Goal: Check status

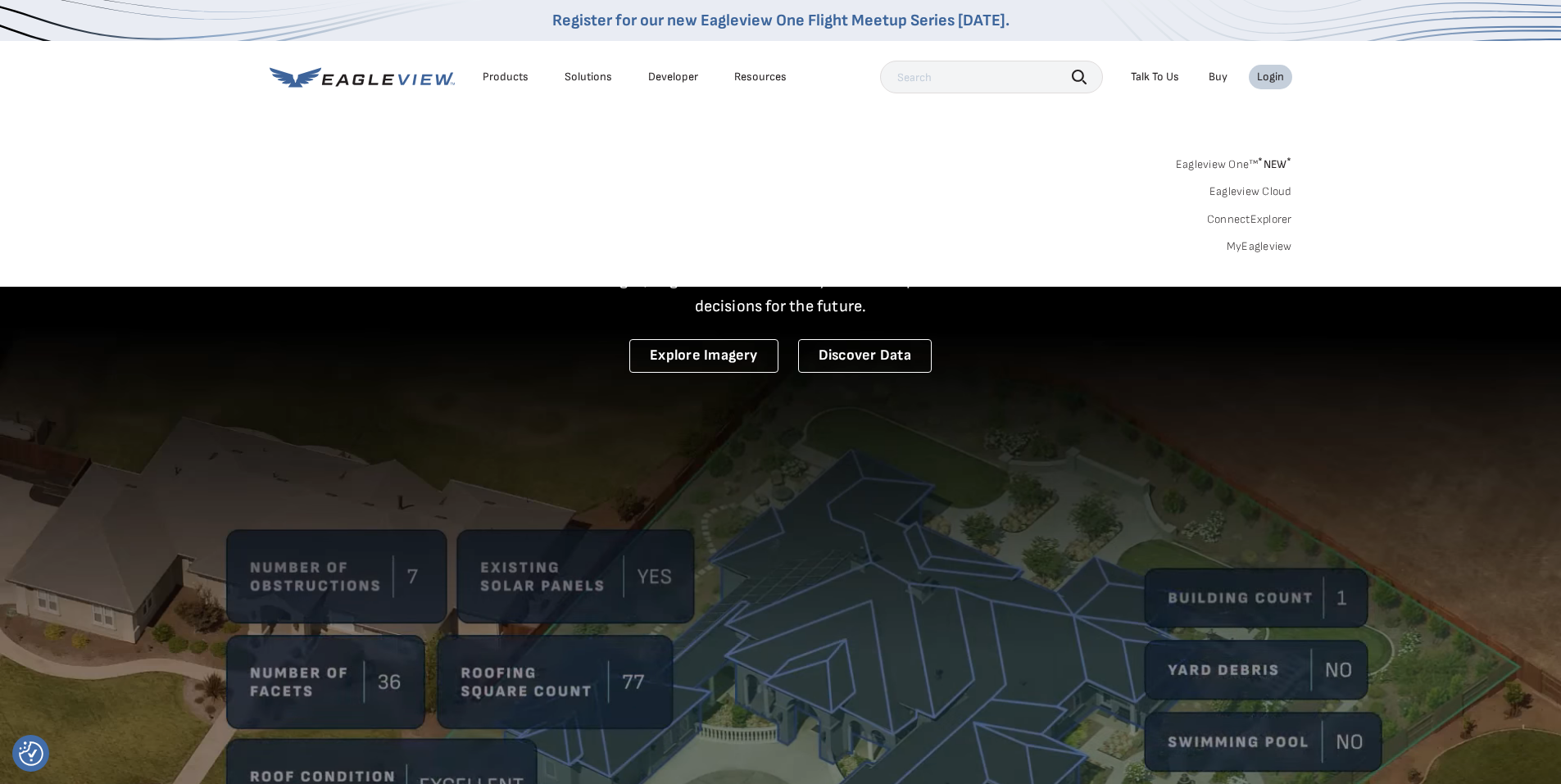
click at [1237, 240] on link "MyEagleview" at bounding box center [1259, 247] width 65 height 15
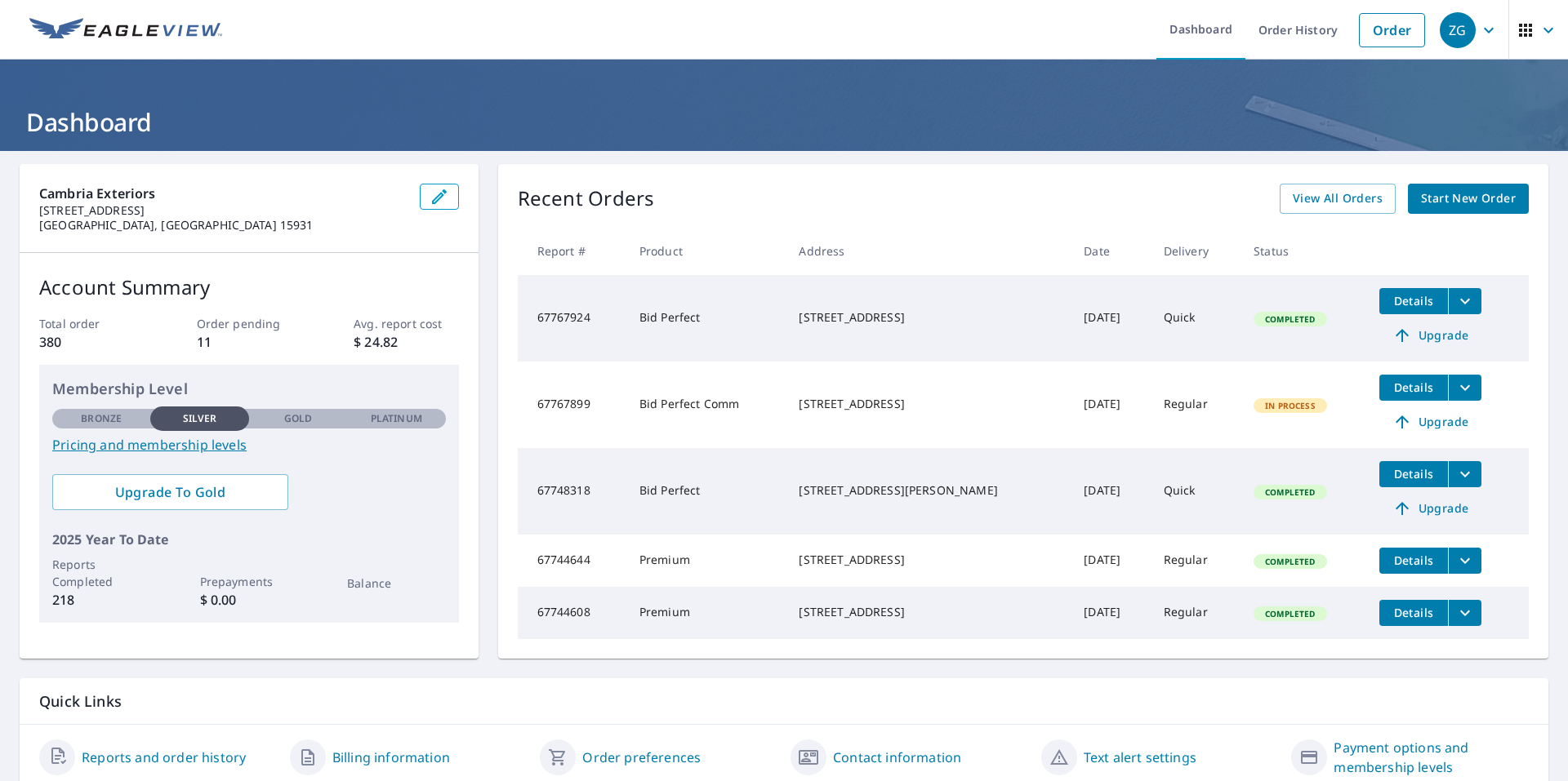
click at [1388, 470] on span "Details" at bounding box center [1413, 473] width 49 height 16
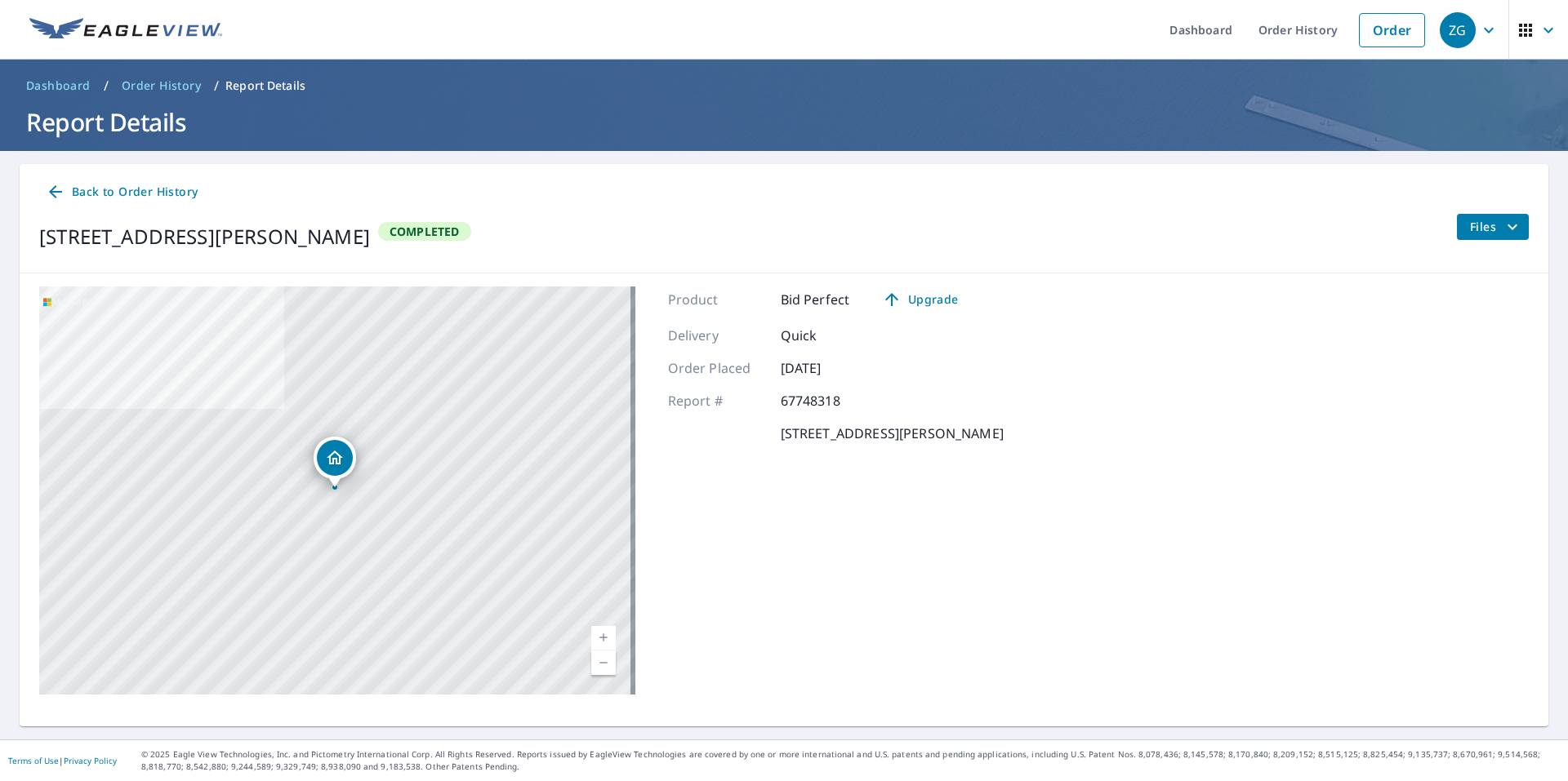
click at [711, 464] on div "Product Bid Perfect Upgrade Delivery Quick Order Placed [DATE] Report # 6774831…" at bounding box center [836, 490] width 336 height 408
drag, startPoint x: 1440, startPoint y: 219, endPoint x: 1461, endPoint y: 223, distance: 21.4
click at [1441, 219] on div "[STREET_ADDRESS][PERSON_NAME] Completed Files" at bounding box center [784, 236] width 1490 height 46
click at [1469, 224] on span "Files" at bounding box center [1495, 226] width 53 height 19
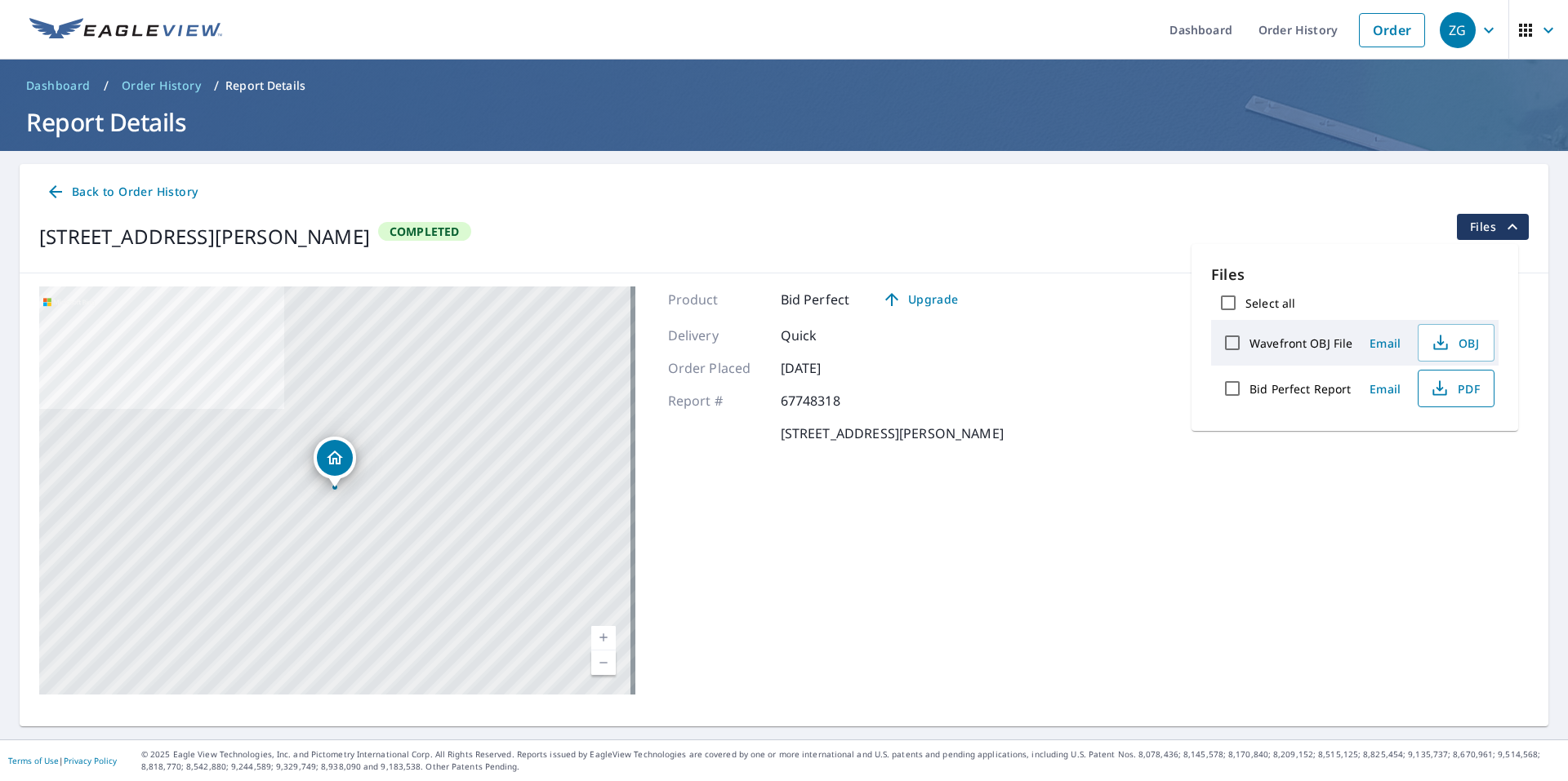
click at [1434, 382] on icon "button" at bounding box center [1439, 388] width 19 height 19
